Goal: Information Seeking & Learning: Learn about a topic

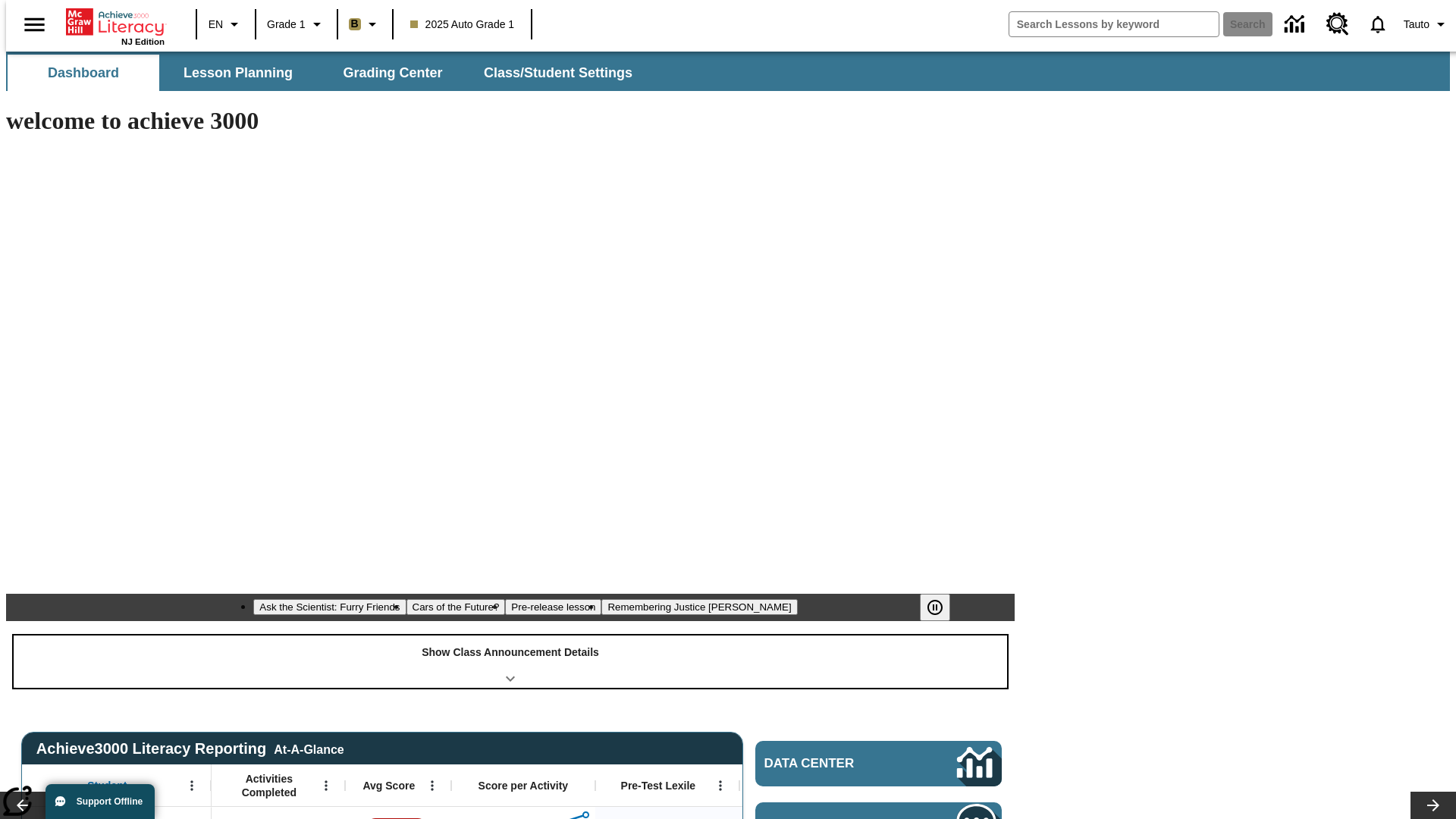
click at [511, 635] on div "Show Class Announcement Details" at bounding box center [510, 661] width 993 height 52
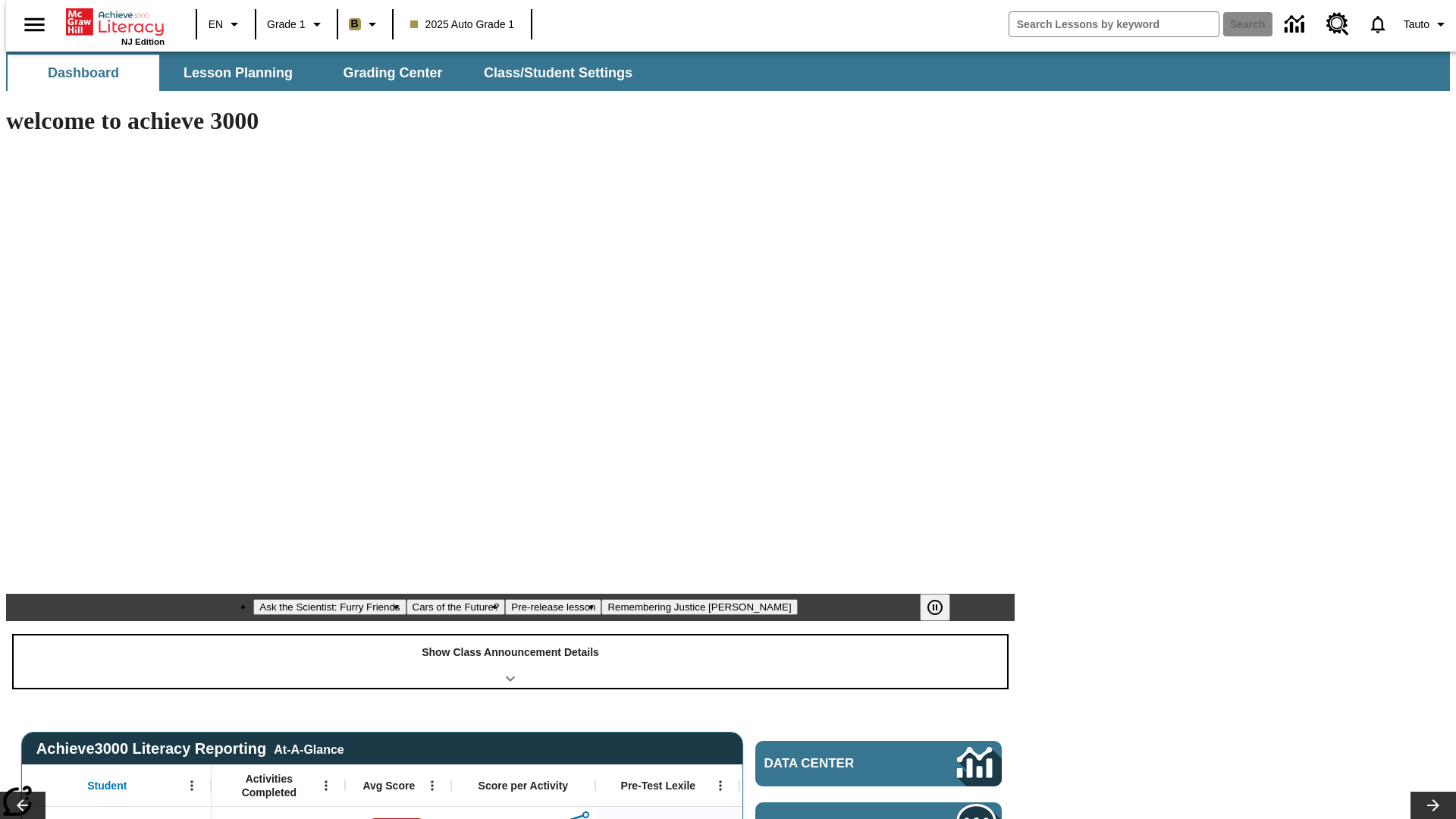
click at [511, 635] on div "Show Class Announcement Details" at bounding box center [510, 661] width 993 height 52
